Goal: Task Accomplishment & Management: Complete application form

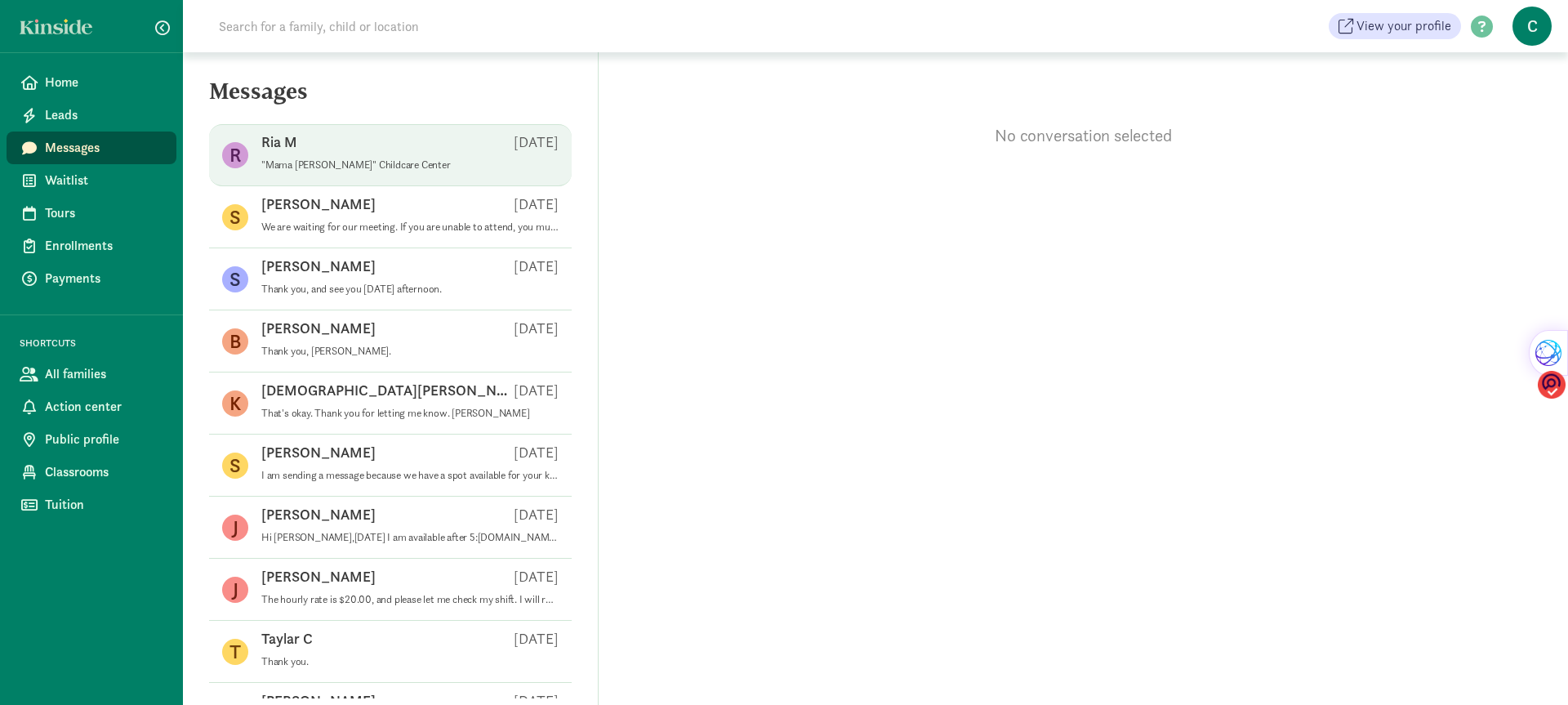
click at [361, 165] on p ""Mama [PERSON_NAME]" Childcare Center" at bounding box center [410, 165] width 298 height 13
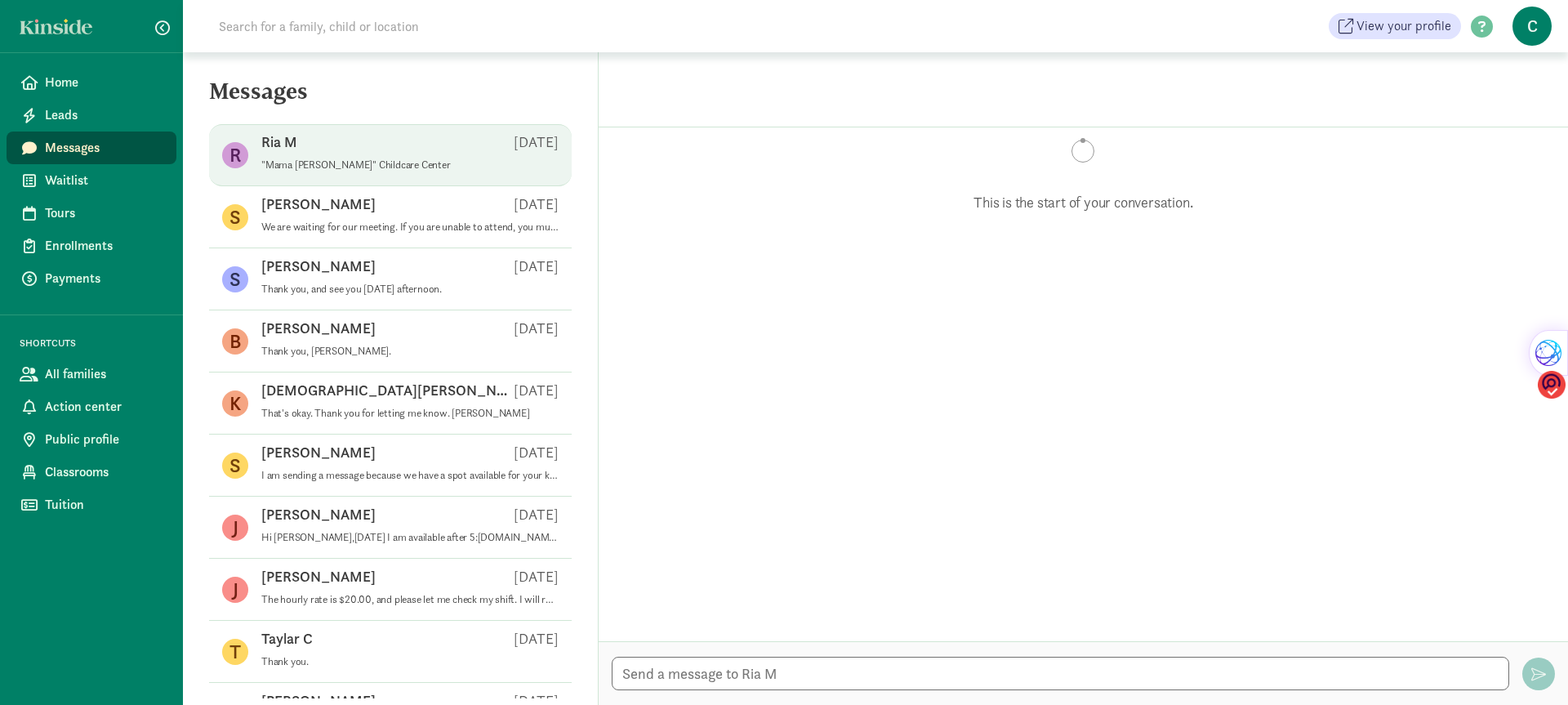
scroll to position [3, 0]
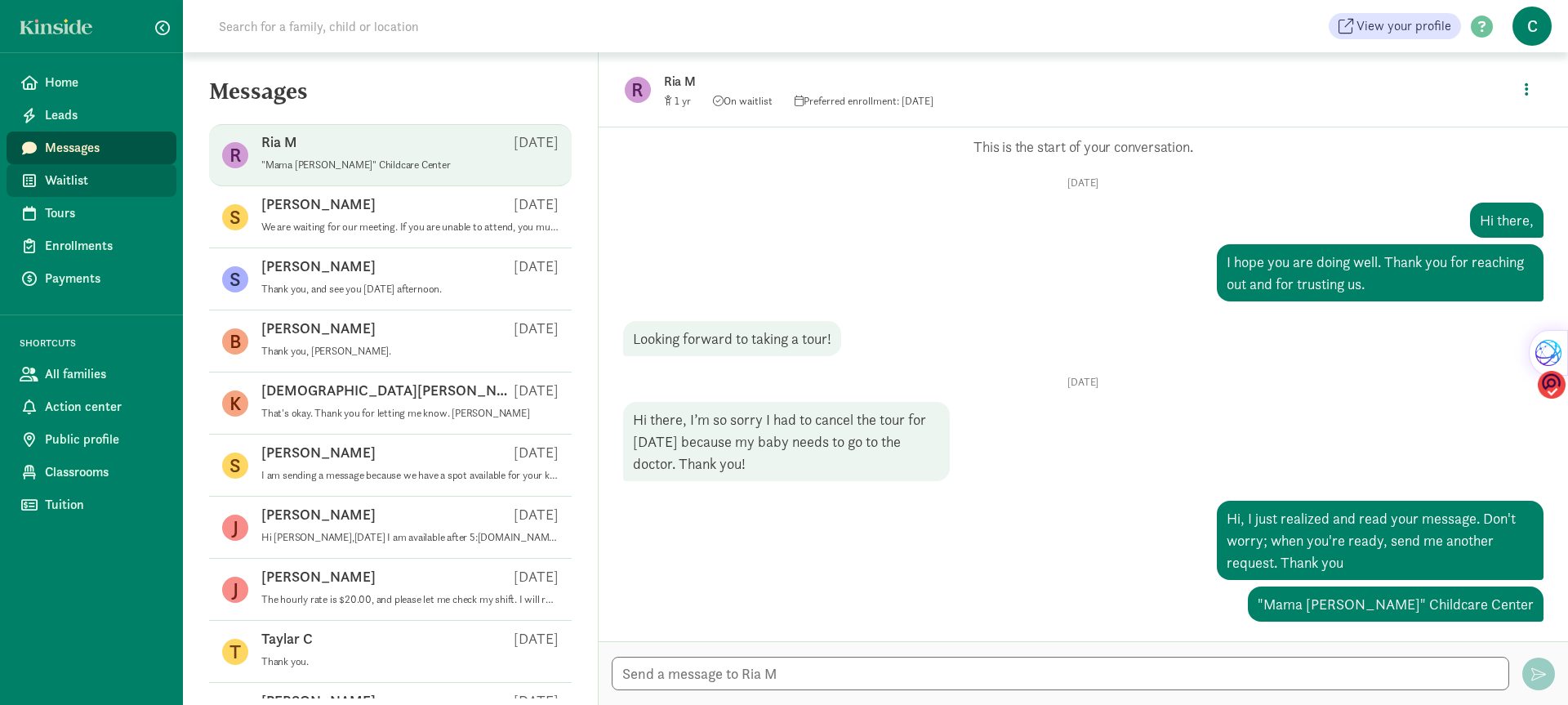
click at [86, 177] on span "Waitlist" at bounding box center [103, 180] width 118 height 20
click at [72, 177] on span "Waitlist" at bounding box center [103, 180] width 118 height 20
click at [72, 179] on span "Waitlist" at bounding box center [103, 180] width 118 height 20
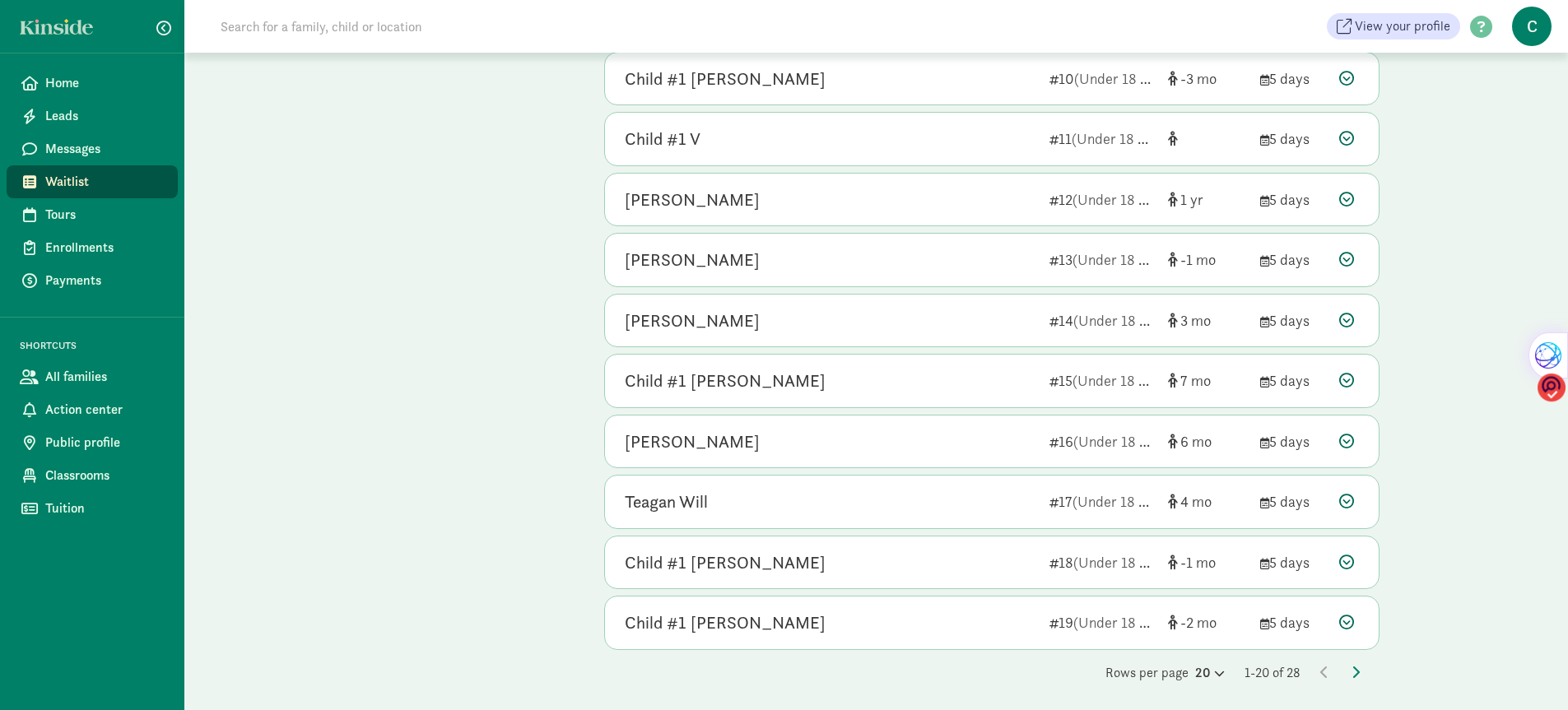
scroll to position [762, 0]
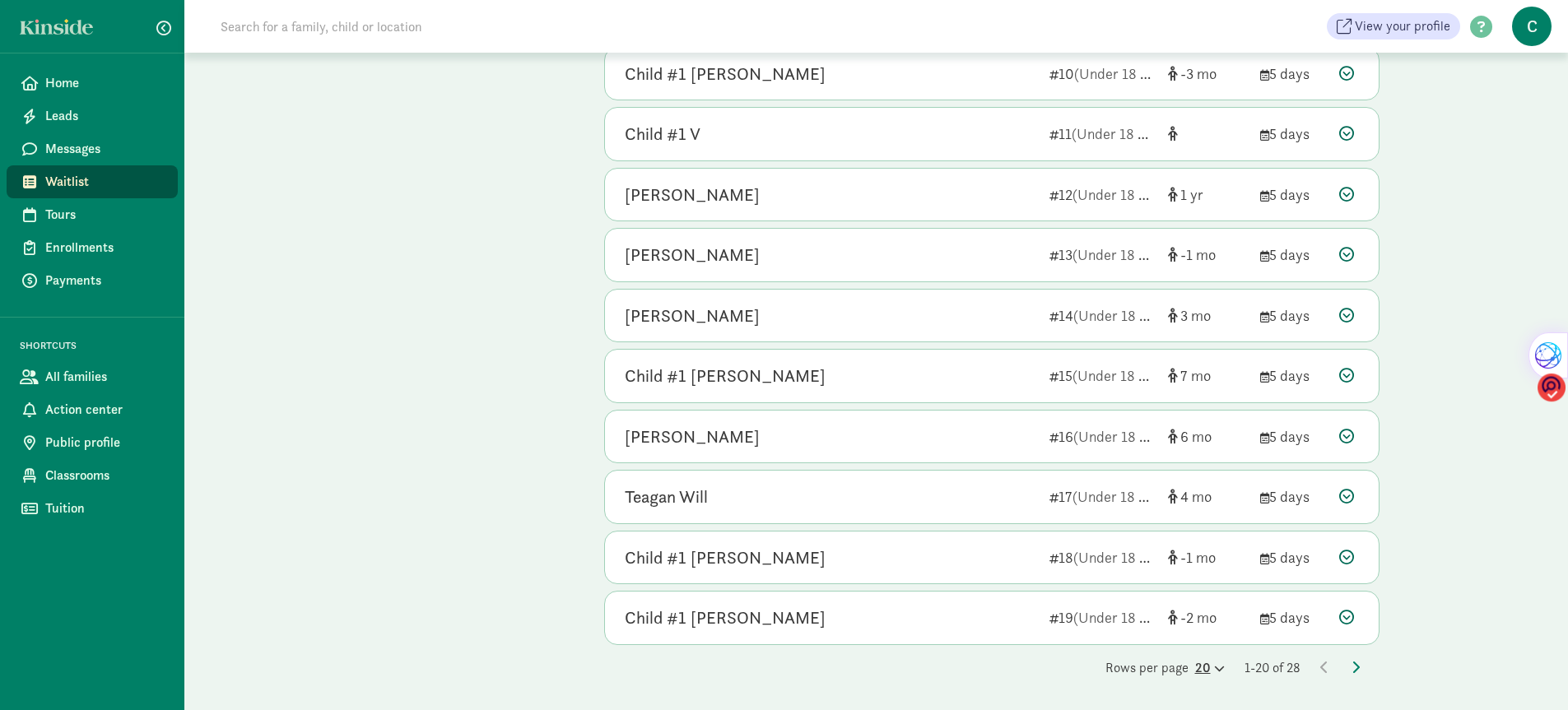
click at [1211, 665] on icon at bounding box center [1218, 668] width 14 height 10
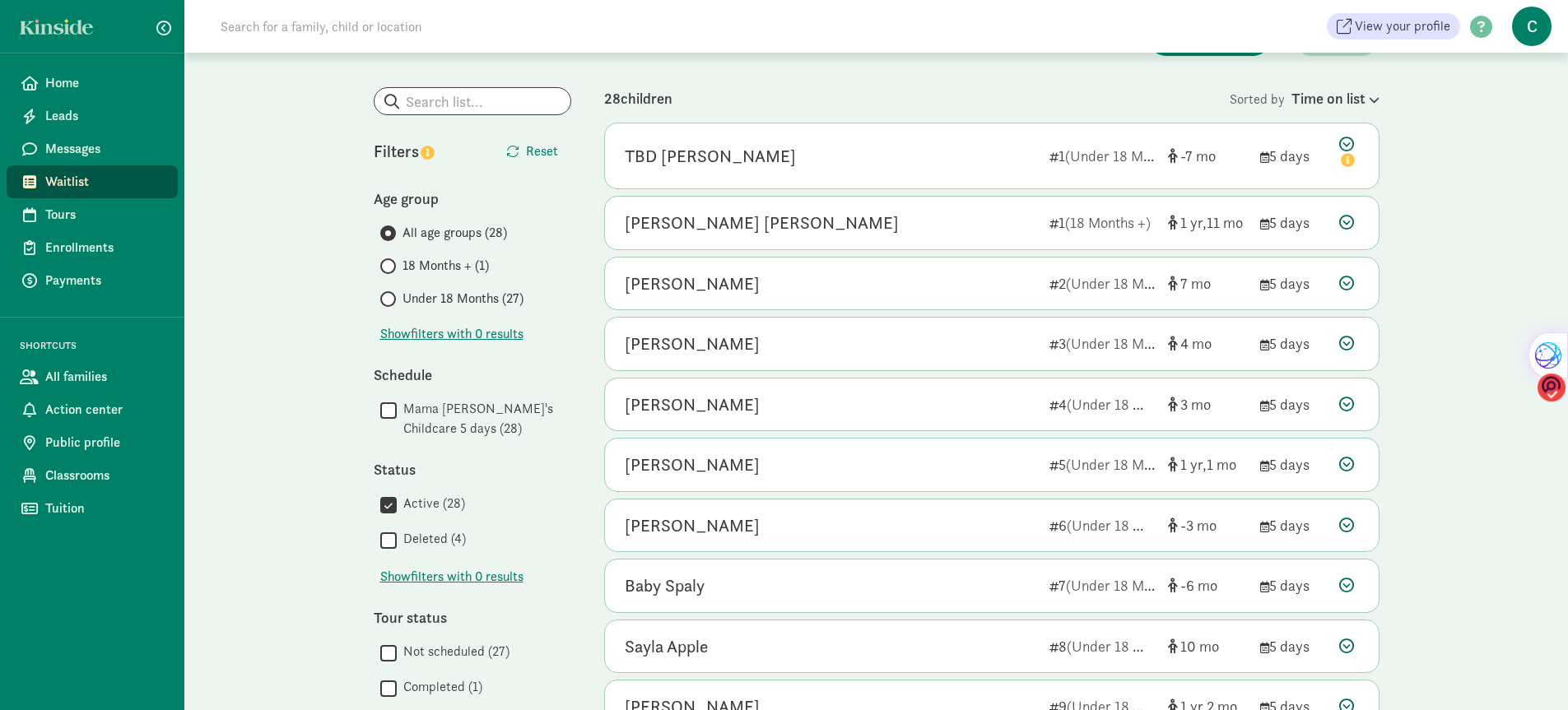
scroll to position [0, 0]
